Goal: Book appointment/travel/reservation

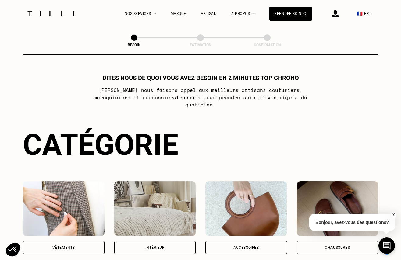
click at [250, 246] on div "Accessoires" at bounding box center [246, 248] width 26 height 4
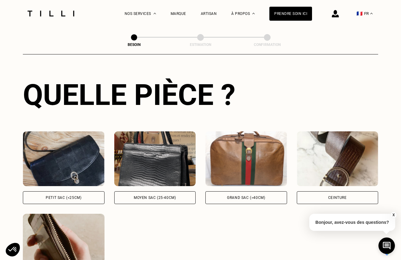
scroll to position [227, 0]
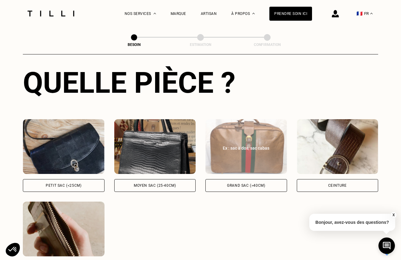
click at [240, 184] on div "Grand sac (>40cm)" at bounding box center [246, 186] width 38 height 4
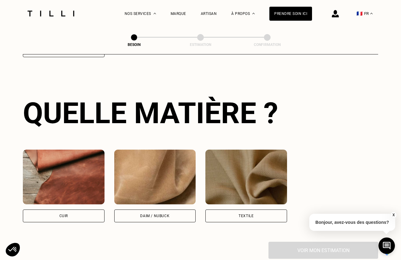
scroll to position [446, 0]
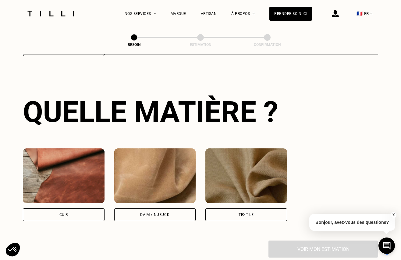
click at [247, 213] on div "Textile" at bounding box center [245, 215] width 15 height 4
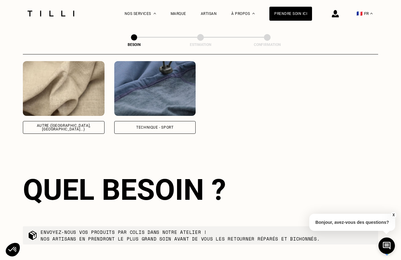
scroll to position [772, 0]
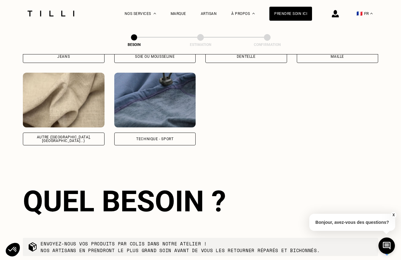
click at [157, 137] on div "Technique - Sport" at bounding box center [154, 139] width 37 height 4
select select "FR"
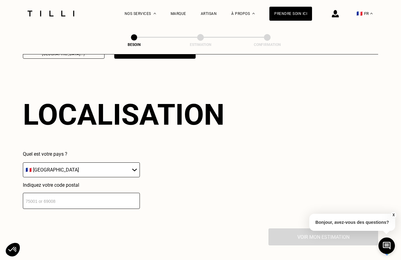
scroll to position [861, 0]
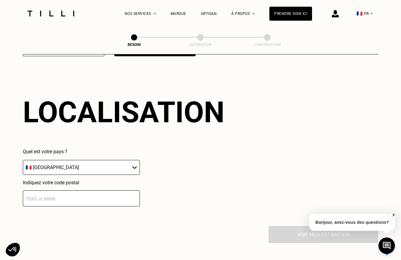
click at [121, 193] on input "number" at bounding box center [81, 199] width 117 height 16
type input "75018"
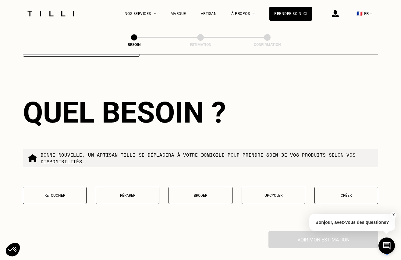
scroll to position [1011, 0]
click at [135, 193] on p "Réparer" at bounding box center [127, 195] width 57 height 4
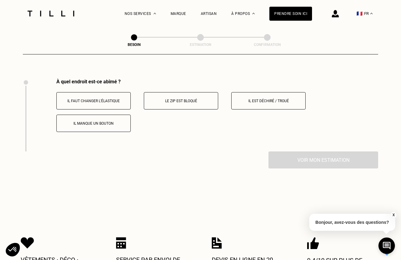
scroll to position [1167, 0]
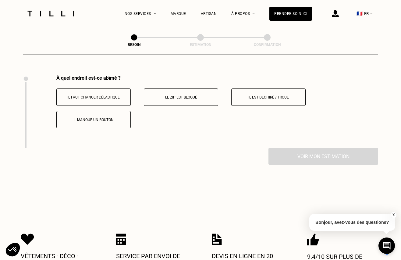
click at [183, 93] on button "Le zip est bloqué" at bounding box center [181, 97] width 74 height 17
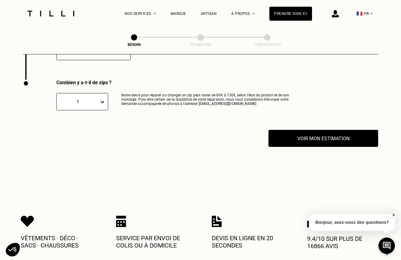
scroll to position [1240, 0]
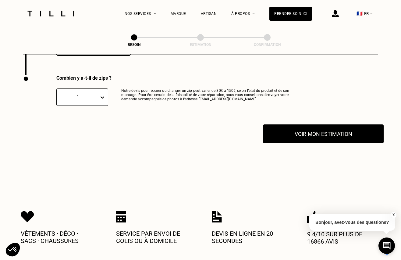
click at [315, 130] on button "Voir mon estimation" at bounding box center [323, 133] width 121 height 19
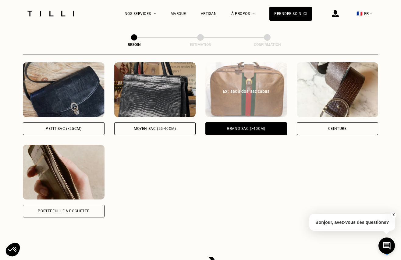
scroll to position [261, 0]
